Goal: Check status: Check status

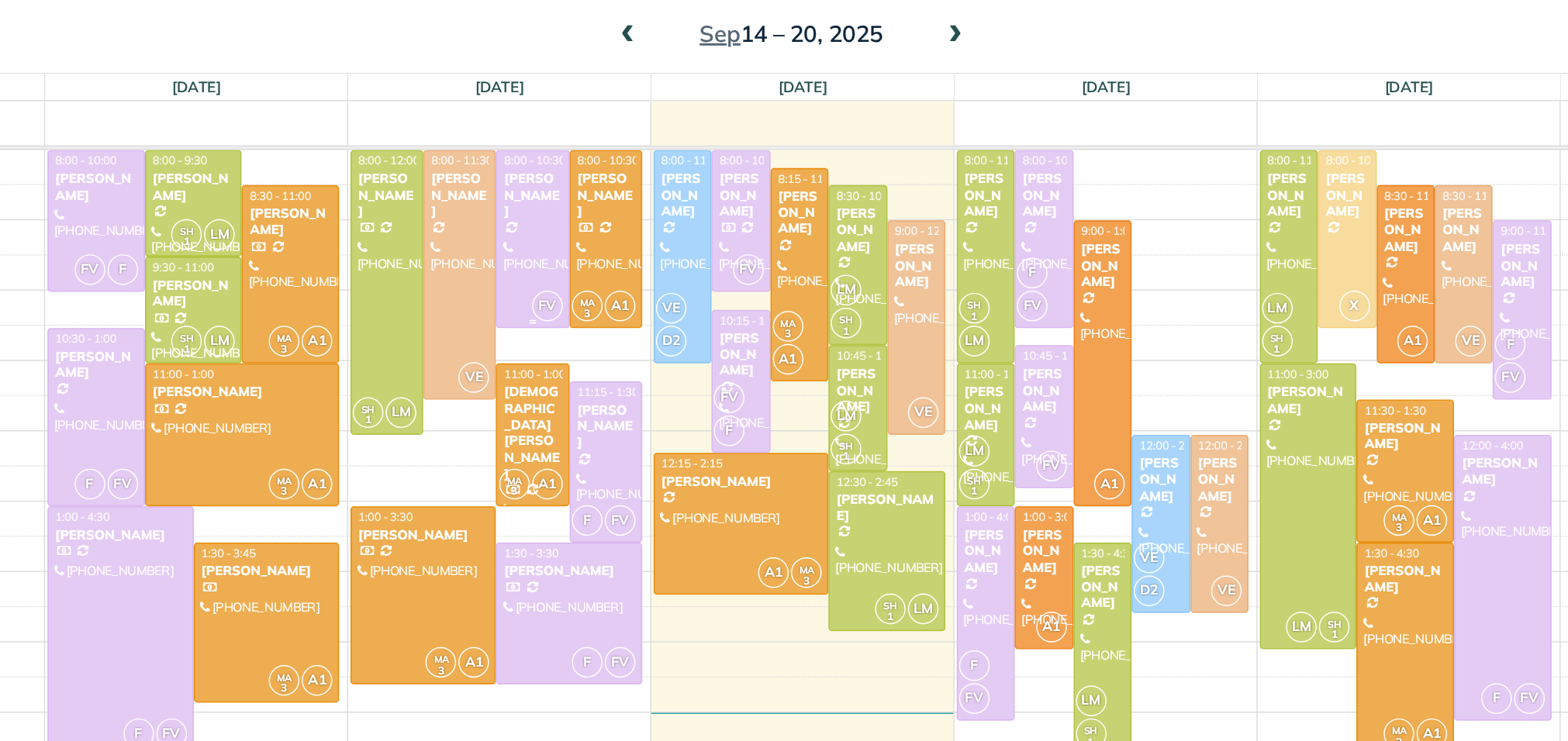
scroll to position [6, 6]
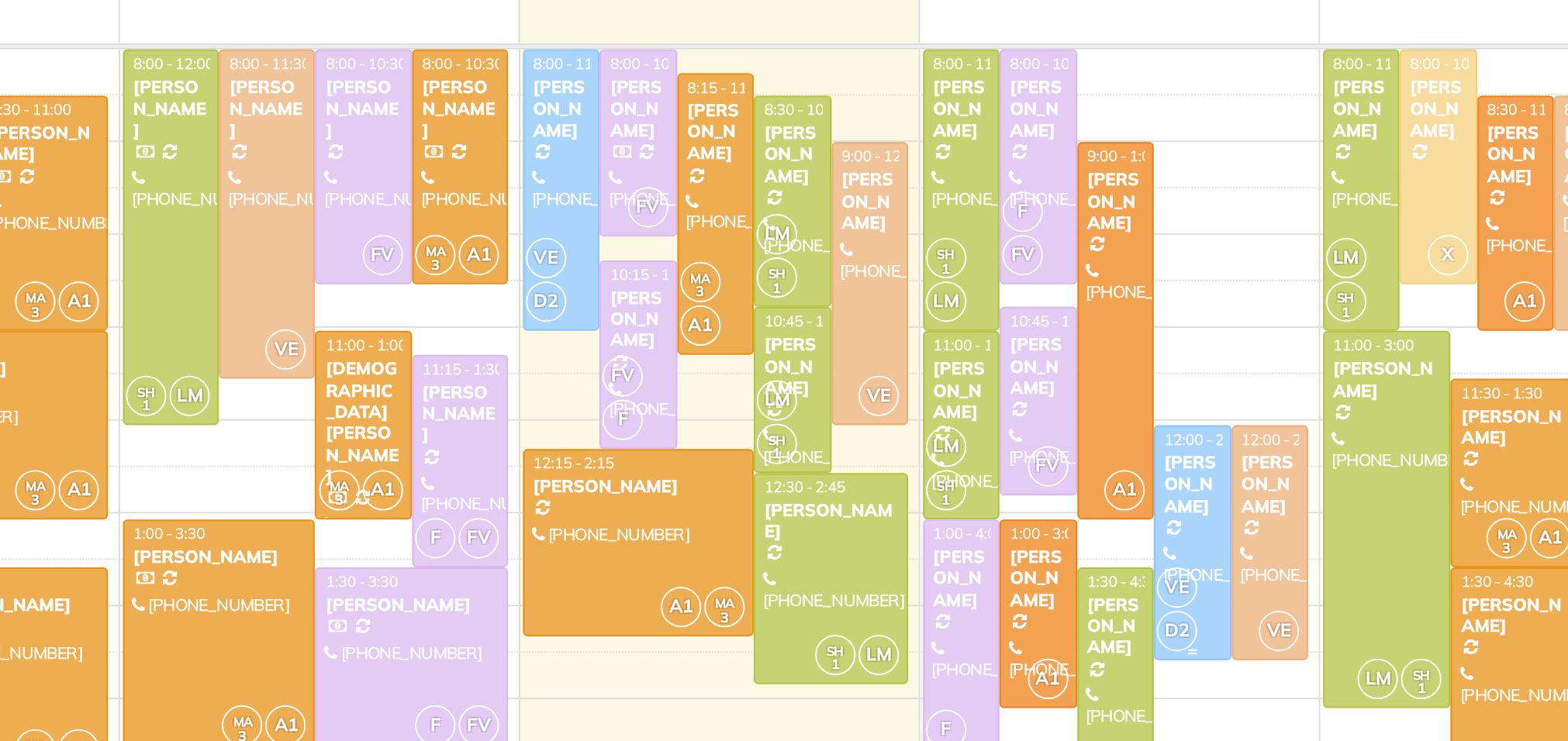
click at [1079, 463] on div at bounding box center [1074, 455] width 38 height 121
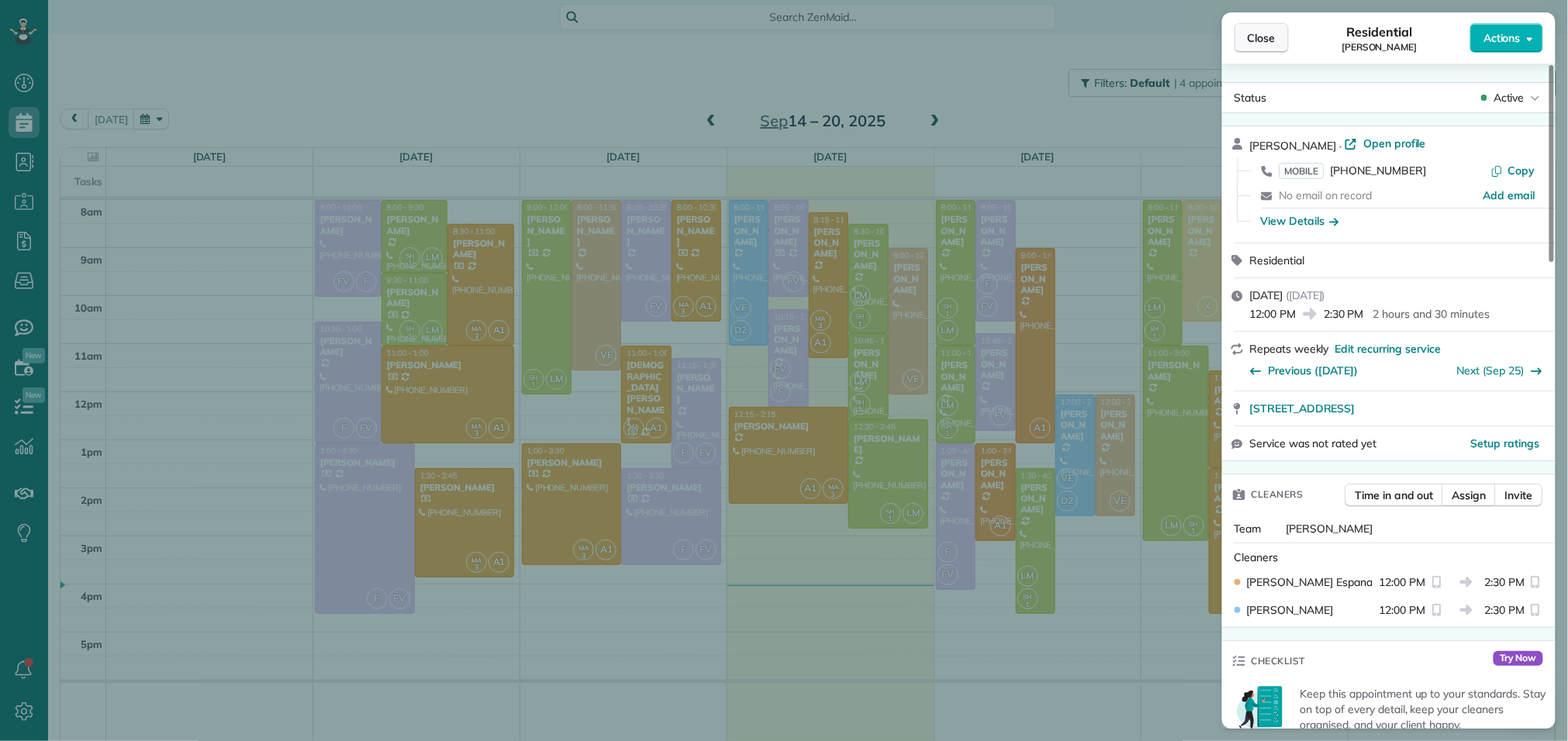
click at [1265, 31] on span "Close" at bounding box center [1262, 38] width 28 height 16
